Goal: Information Seeking & Learning: Learn about a topic

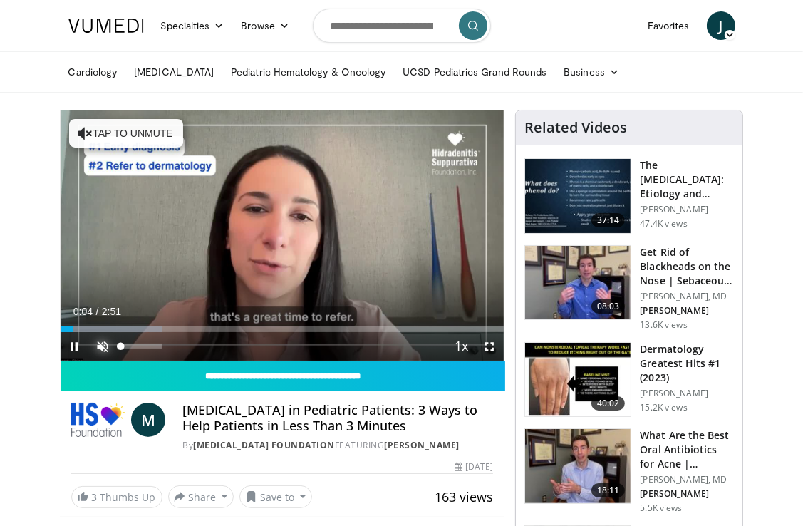
click at [98, 346] on span "Video Player" at bounding box center [103, 346] width 29 height 29
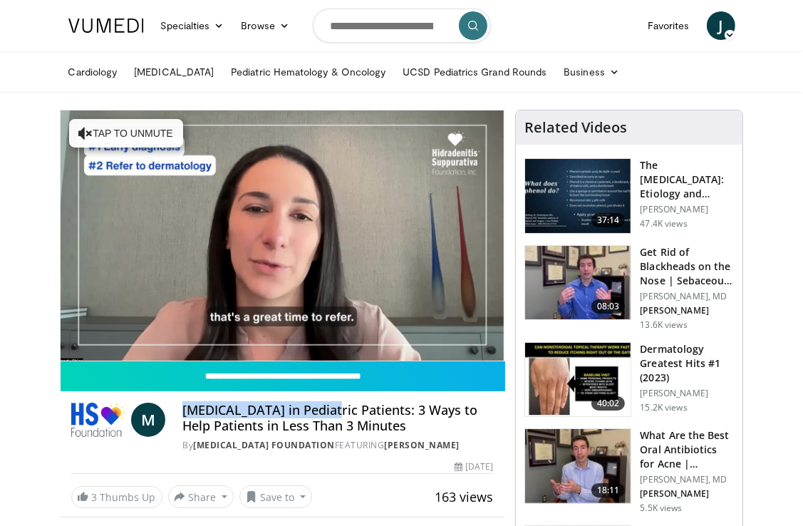
drag, startPoint x: 333, startPoint y: 411, endPoint x: 180, endPoint y: 403, distance: 152.7
click at [180, 403] on div "M Hidradenitis Suppurativa in Pediatric Patients: 3 Ways to Help Patients in Le…" at bounding box center [282, 427] width 423 height 49
copy h4 "Hidradenitis Suppurativa"
